Goal: Task Accomplishment & Management: Use online tool/utility

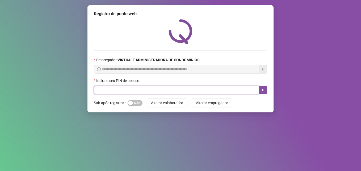
click at [142, 87] on input "text" at bounding box center [176, 90] width 165 height 9
type input "*****"
click at [261, 90] on icon "caret-right" at bounding box center [263, 90] width 4 height 4
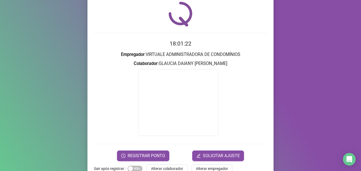
scroll to position [27, 0]
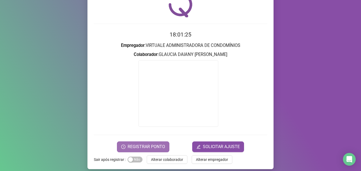
click at [147, 144] on span "REGISTRAR PONTO" at bounding box center [147, 146] width 38 height 6
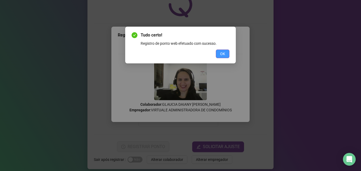
click at [224, 55] on span "OK" at bounding box center [222, 54] width 5 height 6
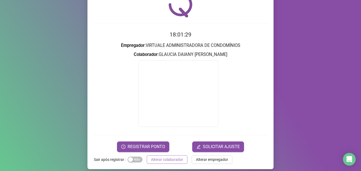
click at [168, 159] on span "Alterar colaborador" at bounding box center [167, 159] width 32 height 6
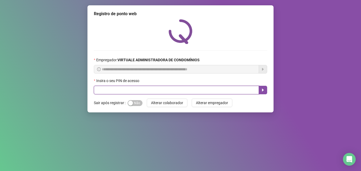
click at [145, 86] on input "text" at bounding box center [176, 90] width 165 height 9
type input "*****"
click at [261, 90] on icon "caret-right" at bounding box center [263, 90] width 4 height 4
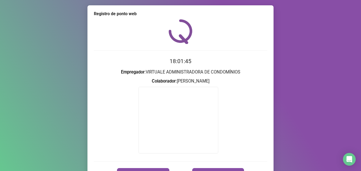
scroll to position [31, 0]
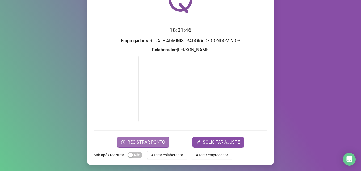
click at [164, 138] on button "REGISTRAR PONTO" at bounding box center [143, 142] width 52 height 11
